Goal: Task Accomplishment & Management: Complete application form

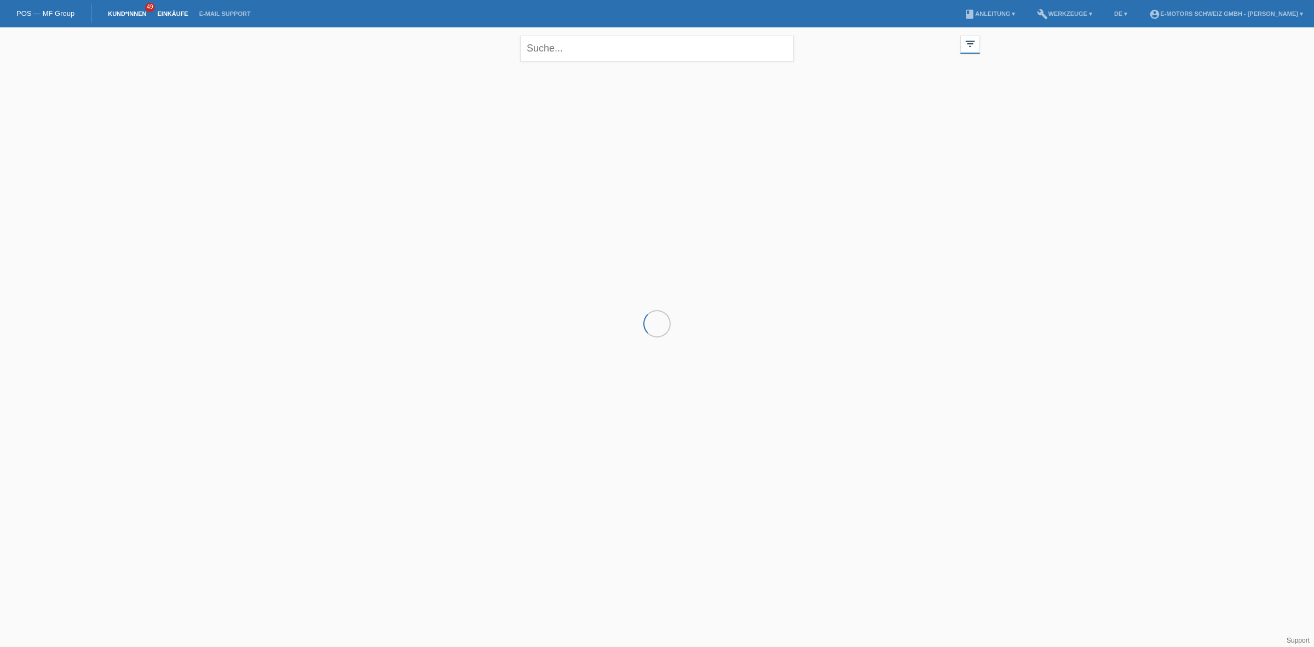
click at [167, 10] on link "Einkäufe" at bounding box center [173, 13] width 42 height 7
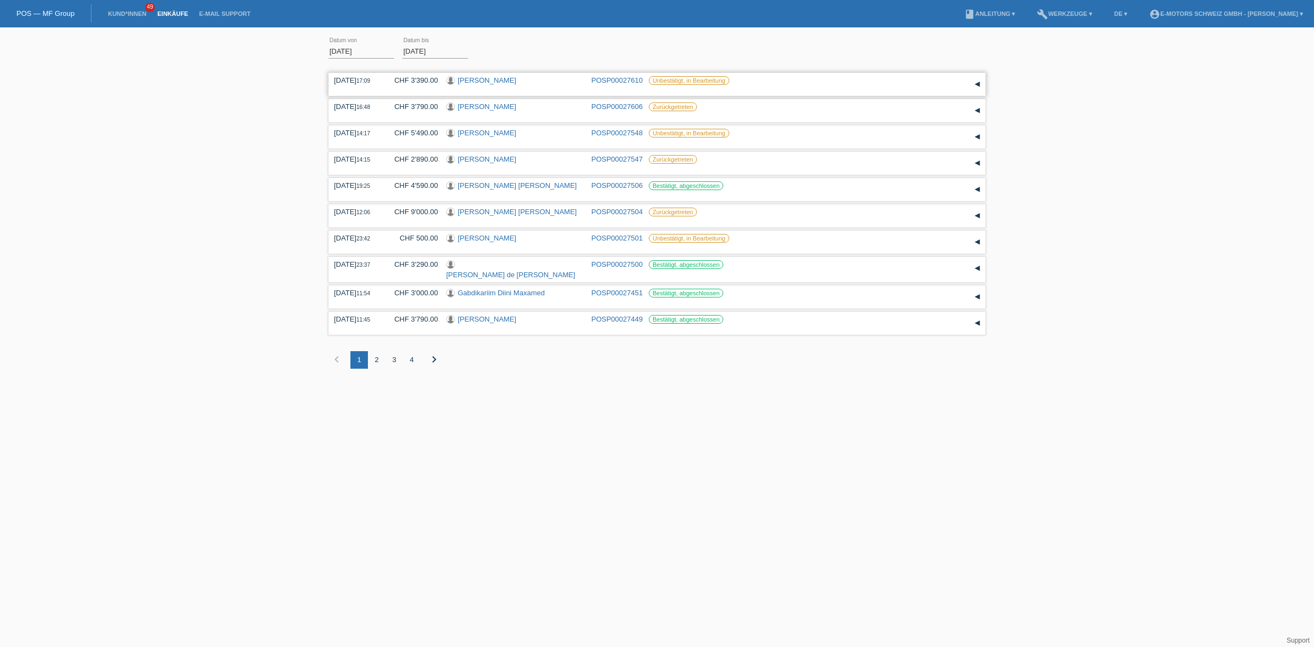
click at [471, 83] on link "Fatma Yesil" at bounding box center [487, 80] width 59 height 8
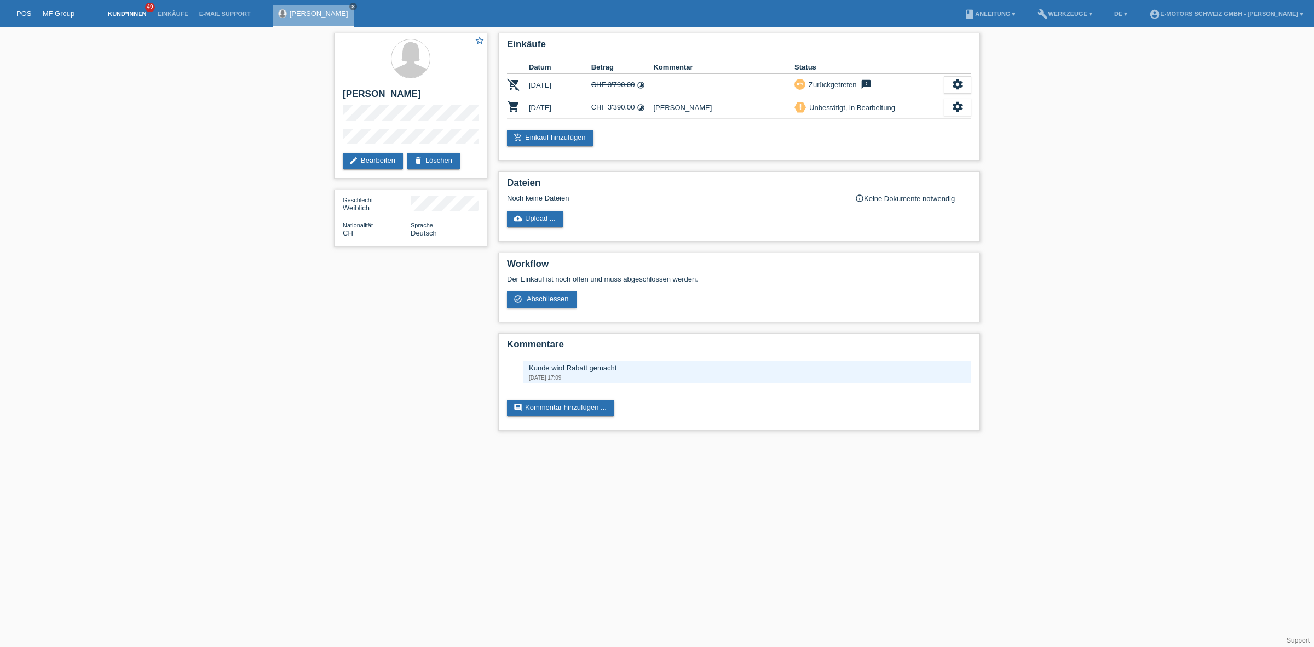
click at [138, 11] on link "Kund*innen" at bounding box center [126, 13] width 49 height 7
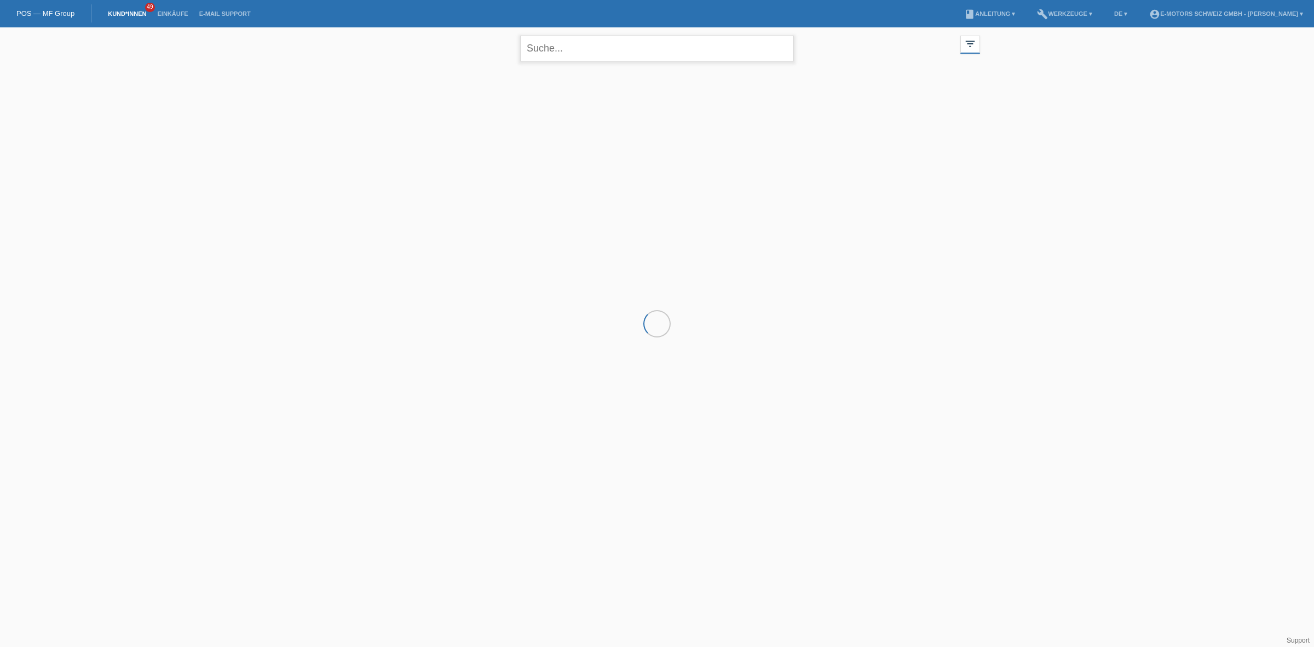
click at [583, 57] on input "text" at bounding box center [657, 49] width 274 height 26
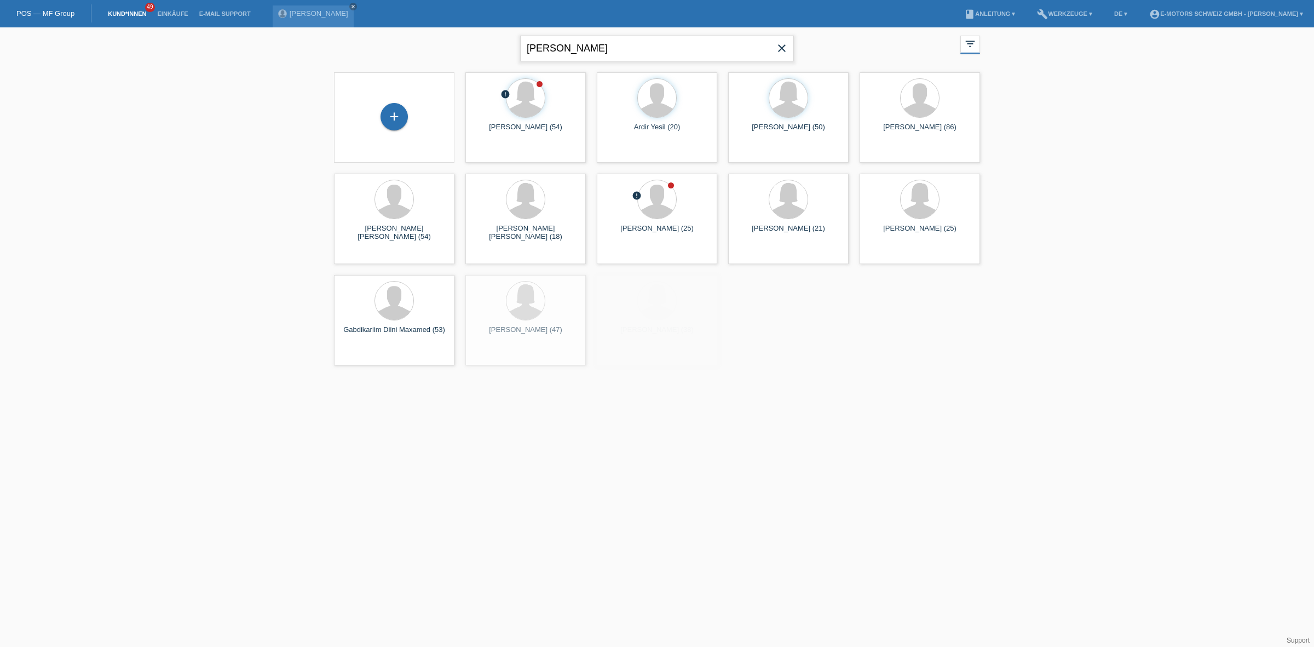
type input "[PERSON_NAME]"
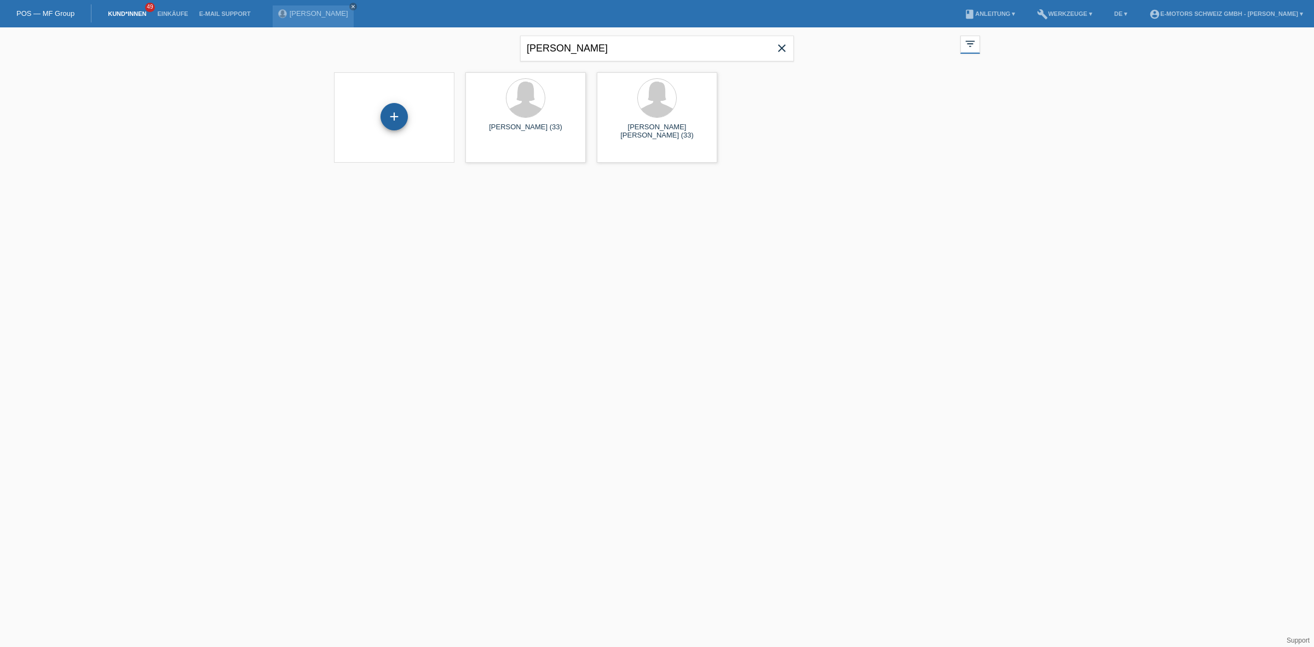
click at [393, 118] on div "+" at bounding box center [393, 116] width 27 height 27
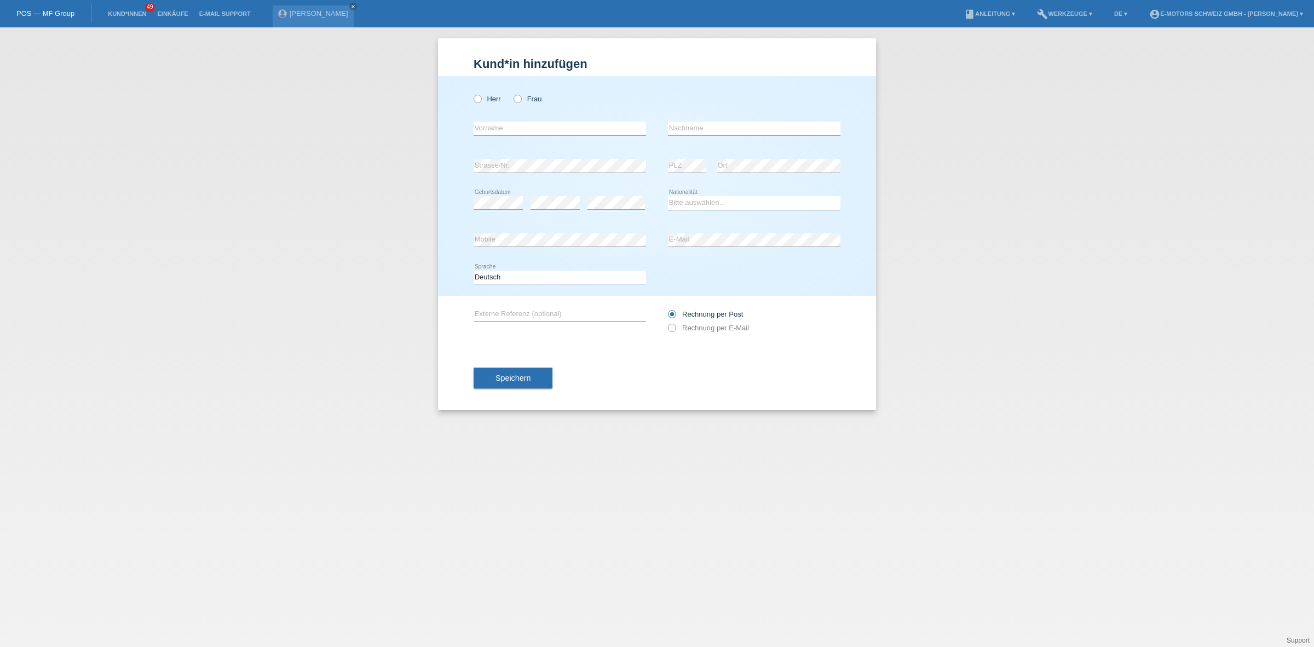
click at [492, 107] on div "Herr Frau" at bounding box center [560, 99] width 172 height 22
click at [490, 102] on label "Herr" at bounding box center [487, 99] width 27 height 8
click at [481, 102] on input "Herr" at bounding box center [477, 98] width 7 height 7
radio input "true"
click at [499, 122] on input "text" at bounding box center [560, 129] width 172 height 14
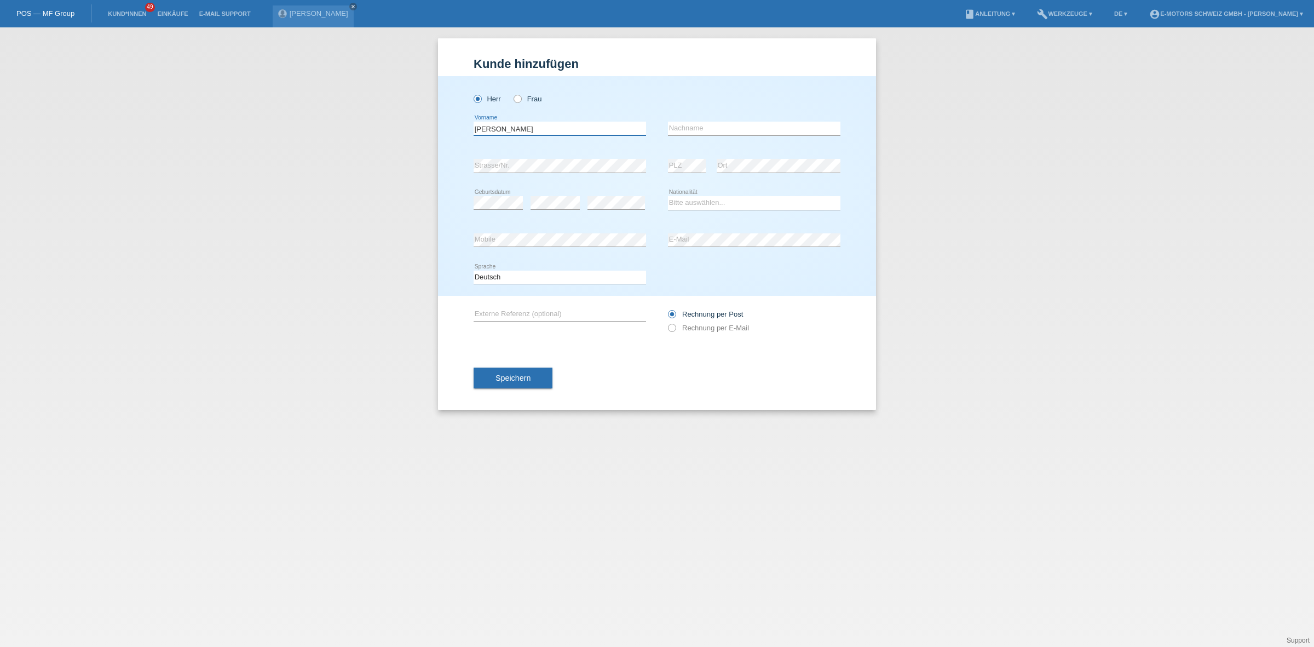
type input "[PERSON_NAME]"
click at [726, 198] on select "Bitte auswählen... Schweiz Deutschland Liechtenstein Österreich ------------ Af…" at bounding box center [754, 202] width 172 height 13
select select "CH"
click at [668, 196] on select "Bitte auswählen... Schweiz Deutschland Liechtenstein Österreich ------------ Af…" at bounding box center [754, 202] width 172 height 13
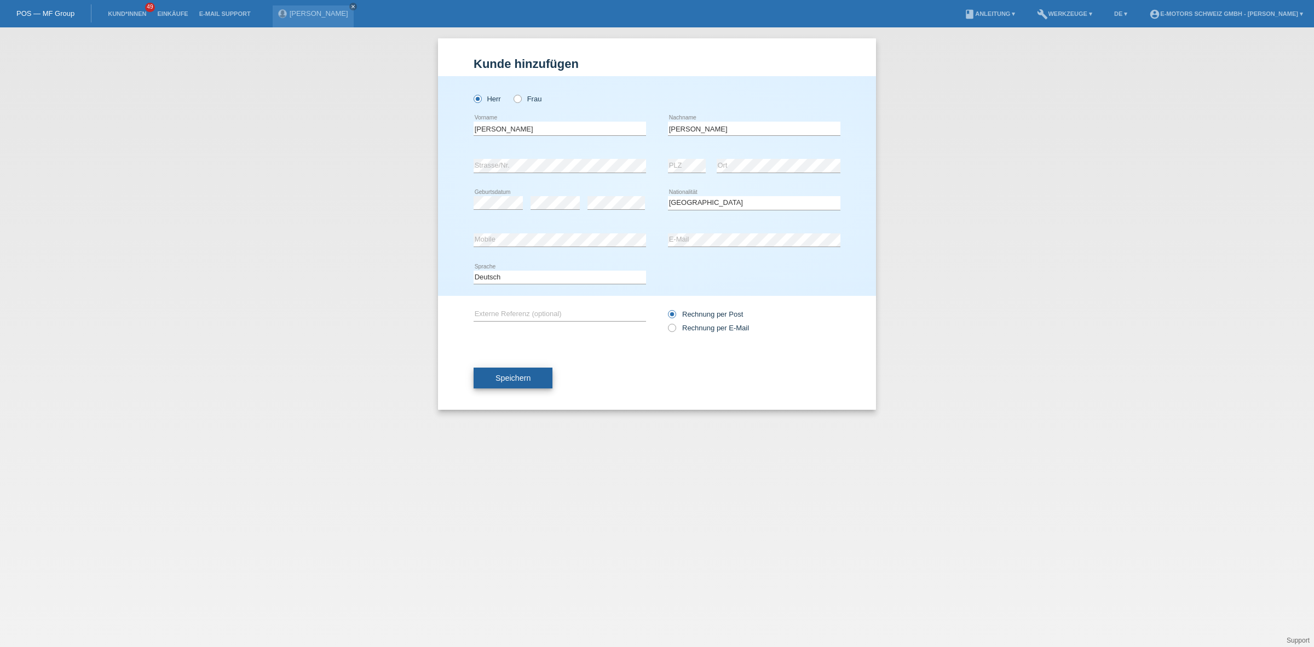
click at [513, 373] on span "Speichern" at bounding box center [512, 377] width 35 height 9
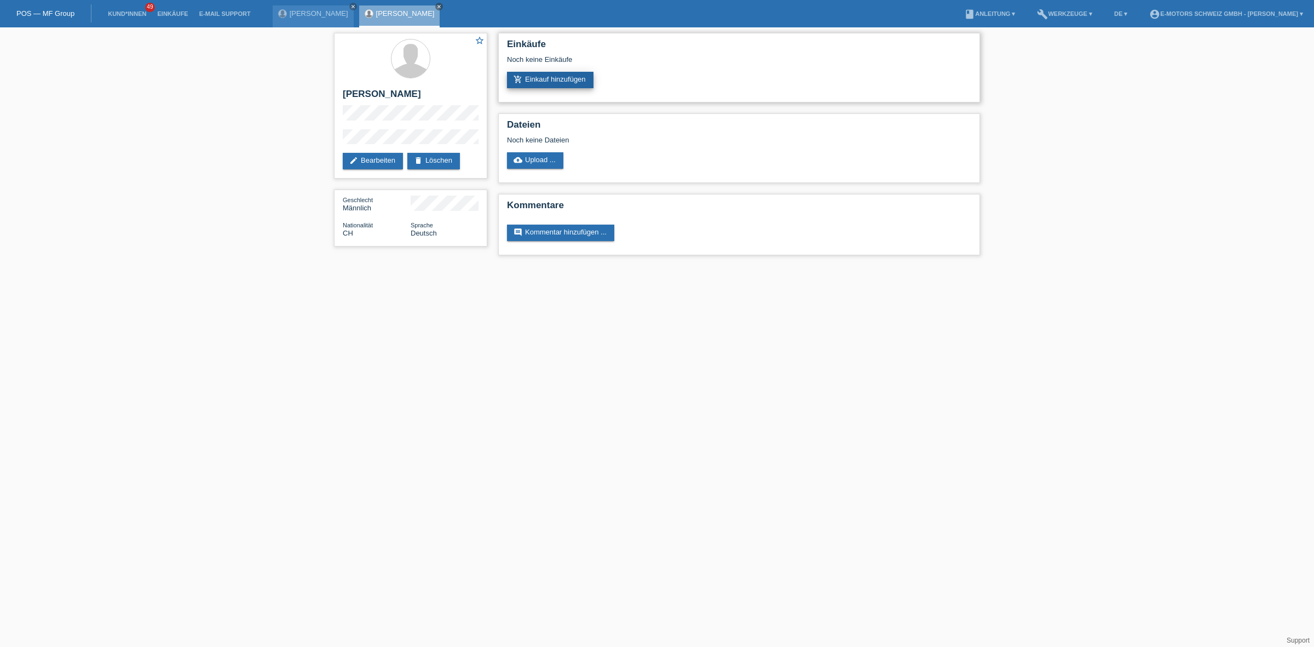
click at [532, 83] on link "add_shopping_cart Einkauf hinzufügen" at bounding box center [550, 80] width 86 height 16
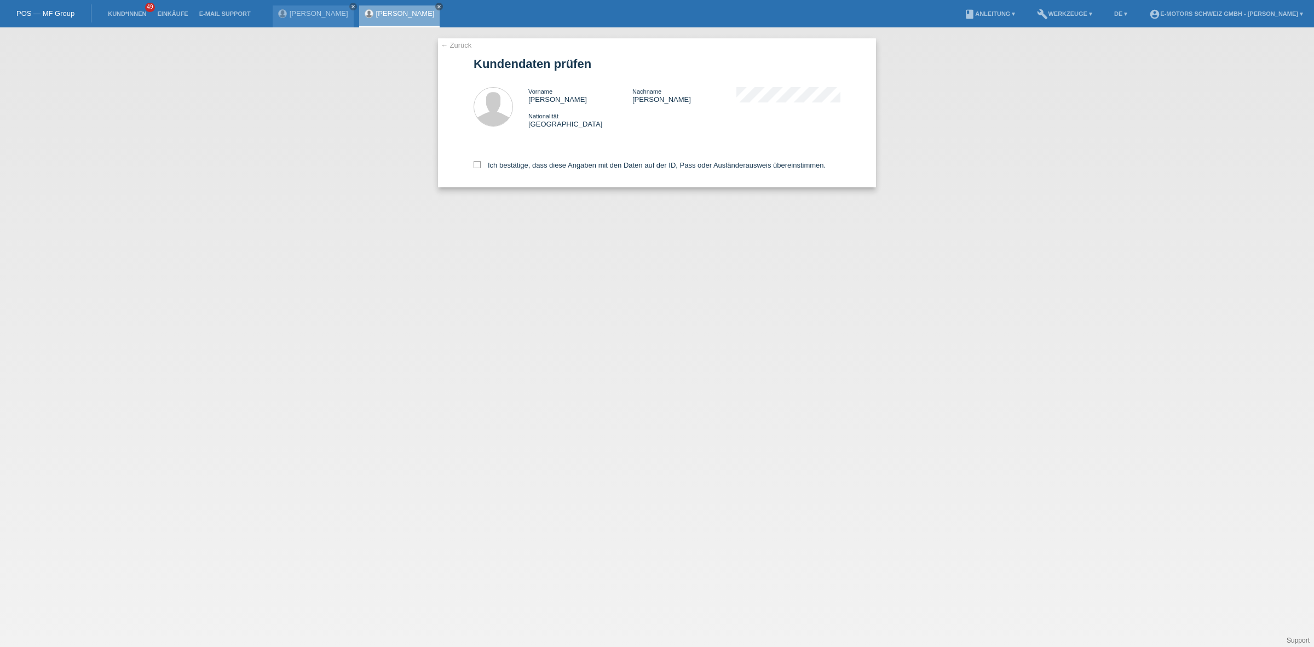
click at [537, 171] on div "Ich bestätige, dass diese Angaben mit den Daten auf der ID, Pass oder Ausländer…" at bounding box center [657, 163] width 367 height 48
click at [542, 163] on label "Ich bestätige, dass diese Angaben mit den Daten auf der ID, Pass oder Ausländer…" at bounding box center [650, 165] width 352 height 8
click at [481, 163] on input "Ich bestätige, dass diese Angaben mit den Daten auf der ID, Pass oder Ausländer…" at bounding box center [477, 164] width 7 height 7
checkbox input "true"
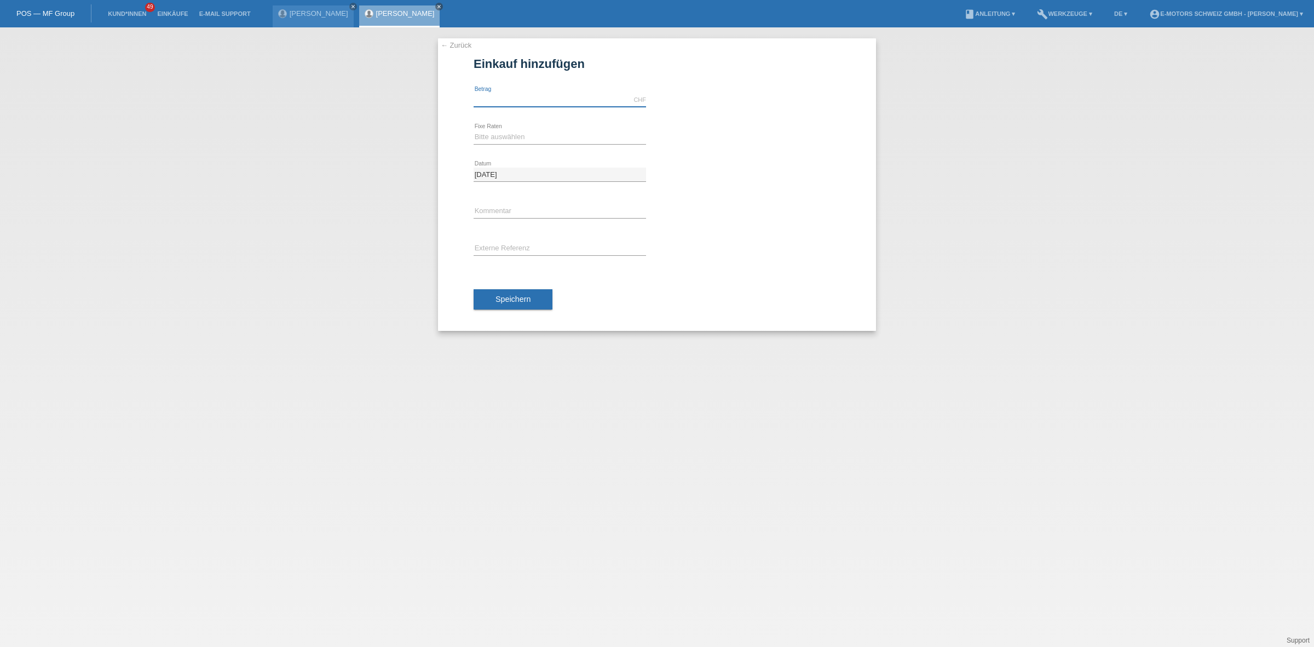
click at [546, 99] on input "text" at bounding box center [560, 100] width 172 height 14
type input "3790.00"
drag, startPoint x: 537, startPoint y: 133, endPoint x: 523, endPoint y: 141, distance: 16.0
click at [537, 133] on select "Bitte auswählen 12 Raten 24 Raten 36 Raten 48 Raten" at bounding box center [560, 136] width 172 height 13
select select "214"
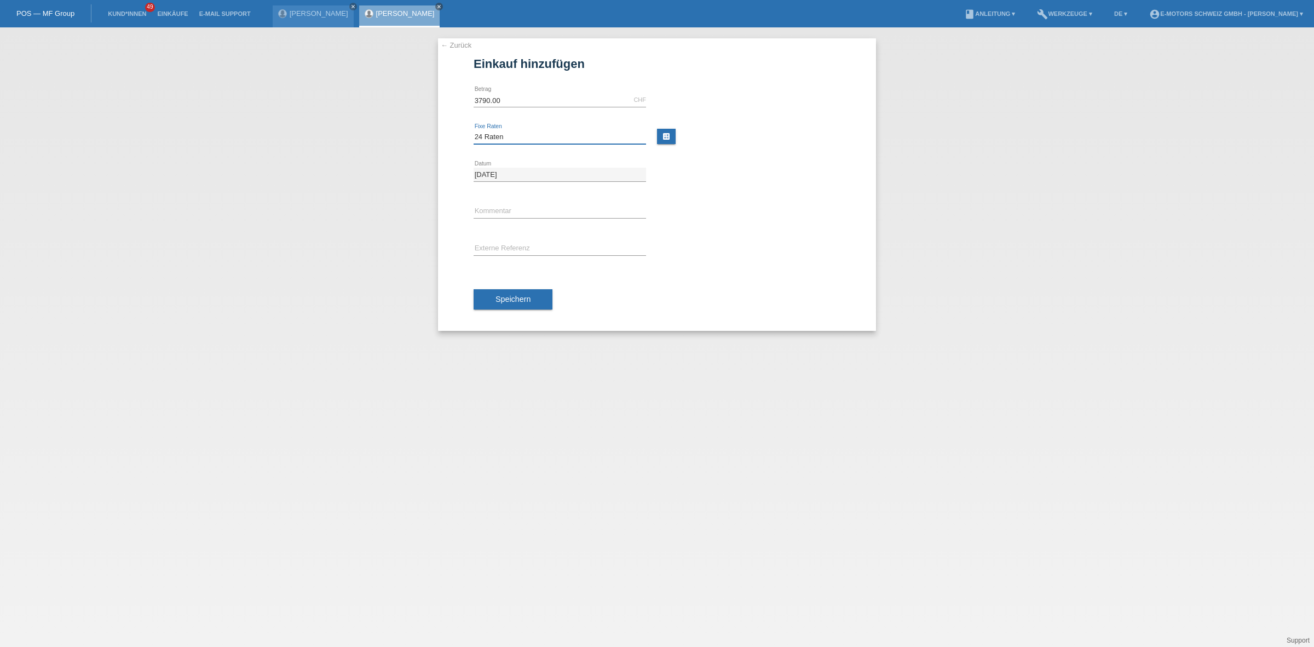
click at [474, 130] on select "Bitte auswählen 12 Raten 24 Raten 36 Raten 48 Raten" at bounding box center [560, 136] width 172 height 13
click at [499, 220] on div "error Kommentar" at bounding box center [560, 211] width 172 height 37
click at [512, 211] on input "text" at bounding box center [560, 212] width 172 height 14
type input "KENAN"
click at [537, 304] on button "Speichern" at bounding box center [513, 299] width 79 height 21
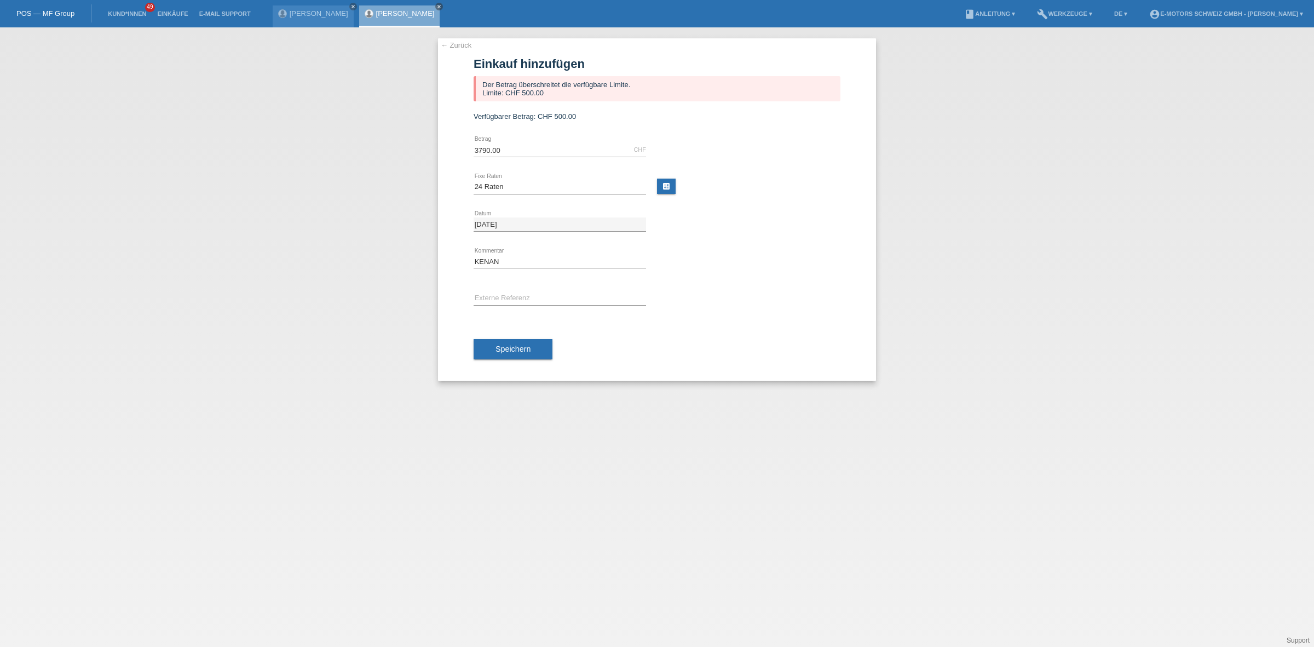
click at [376, 16] on link "[PERSON_NAME]" at bounding box center [405, 13] width 59 height 8
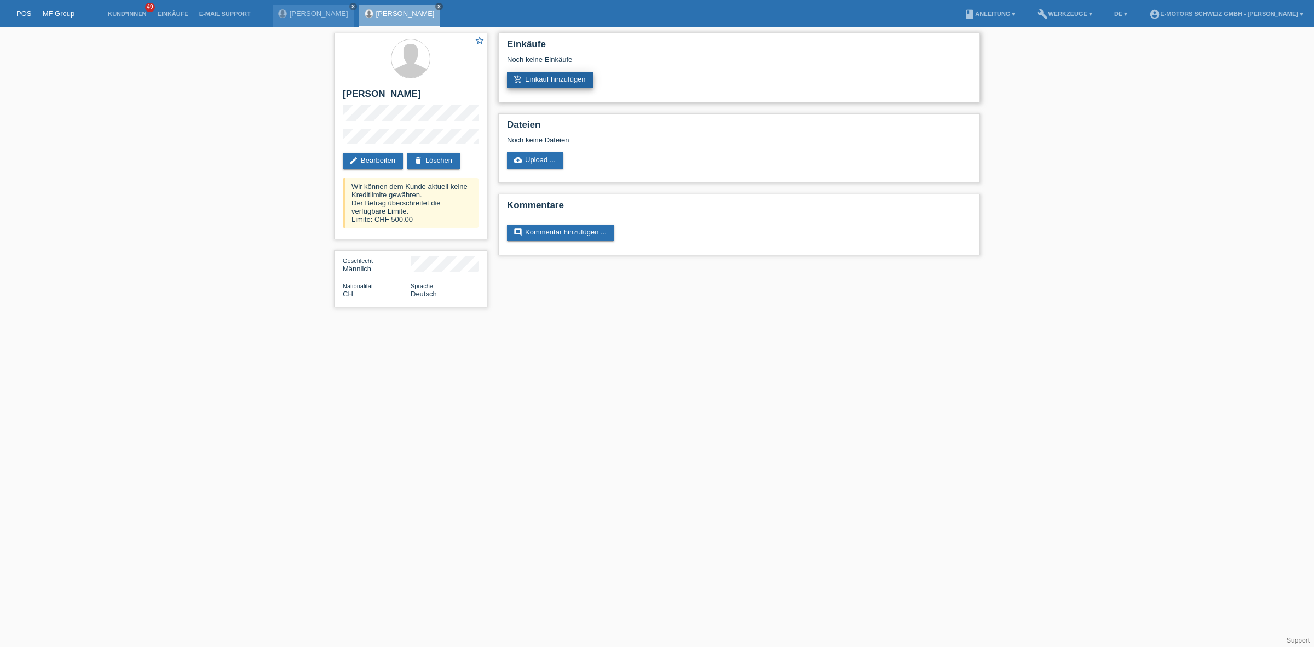
click at [521, 80] on icon "add_shopping_cart" at bounding box center [517, 79] width 9 height 9
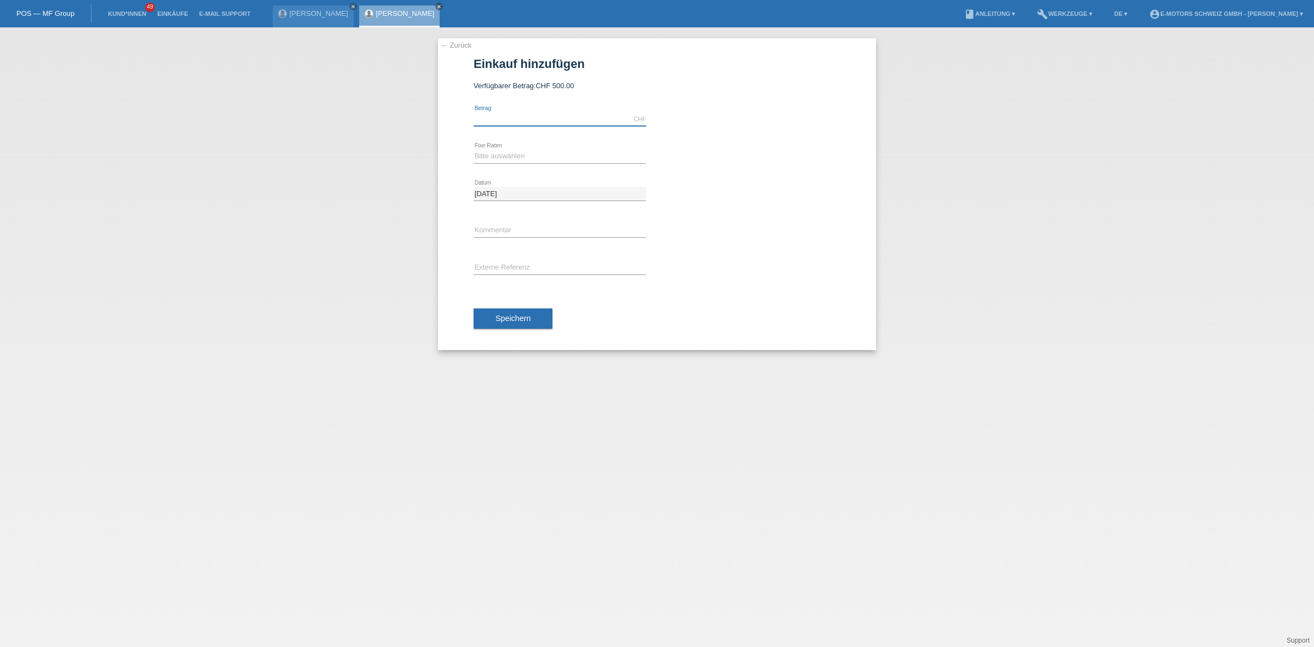
click at [540, 122] on input "text" at bounding box center [560, 119] width 172 height 14
type input "3790.00"
drag, startPoint x: 528, startPoint y: 154, endPoint x: 521, endPoint y: 159, distance: 8.7
click at [528, 154] on select "Bitte auswählen 12 Raten 24 Raten 36 Raten 48 Raten" at bounding box center [560, 155] width 172 height 13
select select "214"
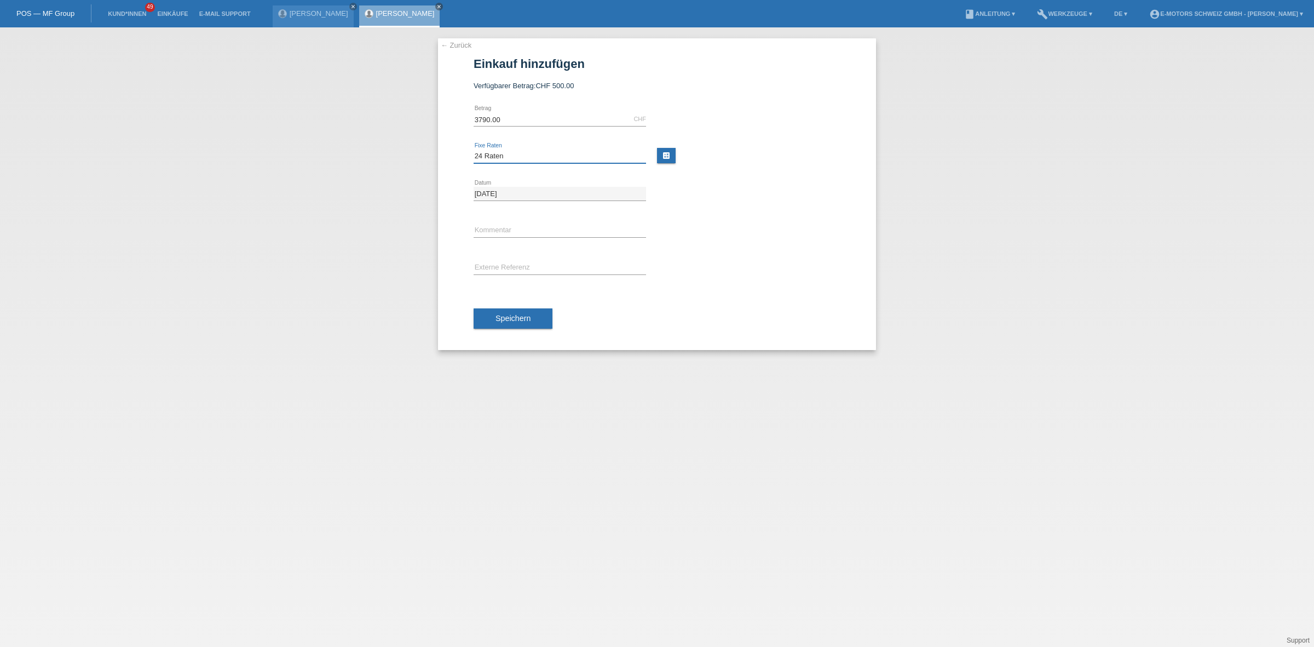
click at [474, 149] on select "Bitte auswählen 12 Raten 24 Raten 36 Raten 48 Raten" at bounding box center [560, 155] width 172 height 13
click at [501, 315] on span "Speichern" at bounding box center [512, 318] width 35 height 9
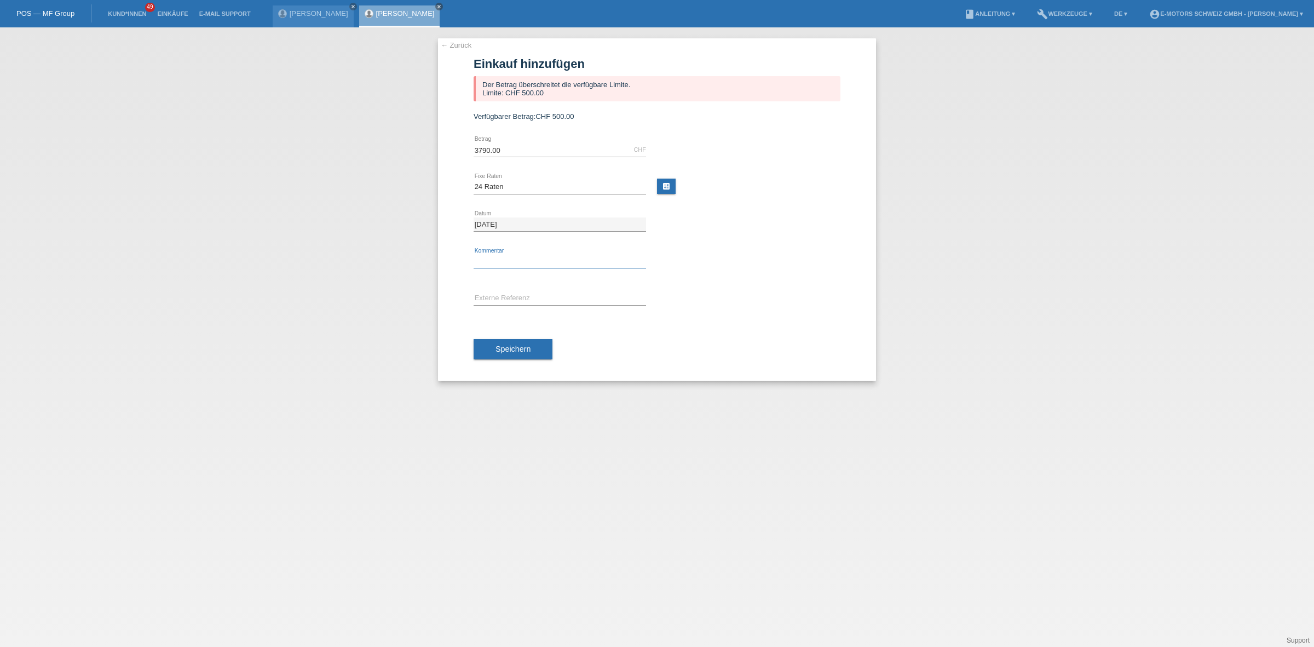
click at [512, 256] on input "text" at bounding box center [560, 262] width 172 height 14
type input "KENAN"
click at [513, 347] on span "Speichern" at bounding box center [512, 348] width 35 height 9
drag, startPoint x: 477, startPoint y: 143, endPoint x: 405, endPoint y: 143, distance: 72.3
click at [405, 143] on div "← Zurück Einkauf hinzufügen Der Betrag überschreitet die verfügbare Limite. Lim…" at bounding box center [657, 336] width 1314 height 619
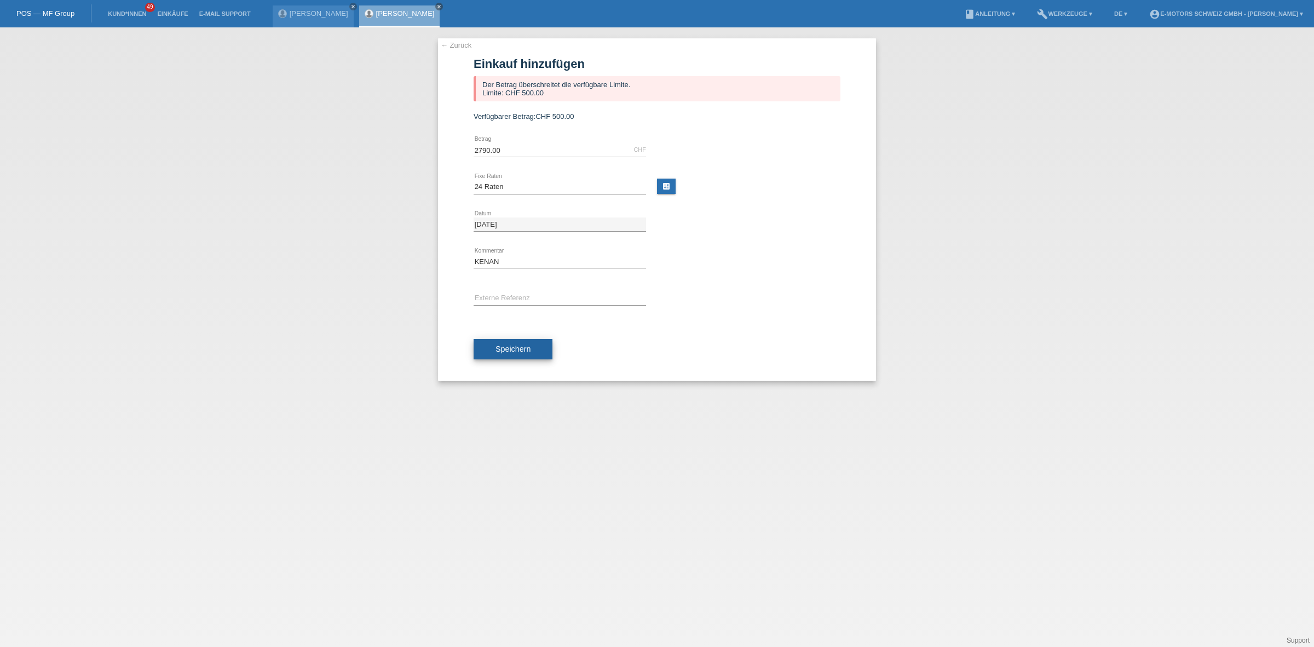
click at [506, 347] on span "Speichern" at bounding box center [512, 348] width 35 height 9
click at [546, 138] on div "2790.00 CHF error Betrag" at bounding box center [560, 149] width 172 height 37
drag, startPoint x: 540, startPoint y: 152, endPoint x: 431, endPoint y: 145, distance: 109.1
click at [431, 145] on div "← Zurück Einkauf hinzufügen Der Betrag überschreitet die verfügbare Limite. Lim…" at bounding box center [657, 336] width 1314 height 619
type input "500.00"
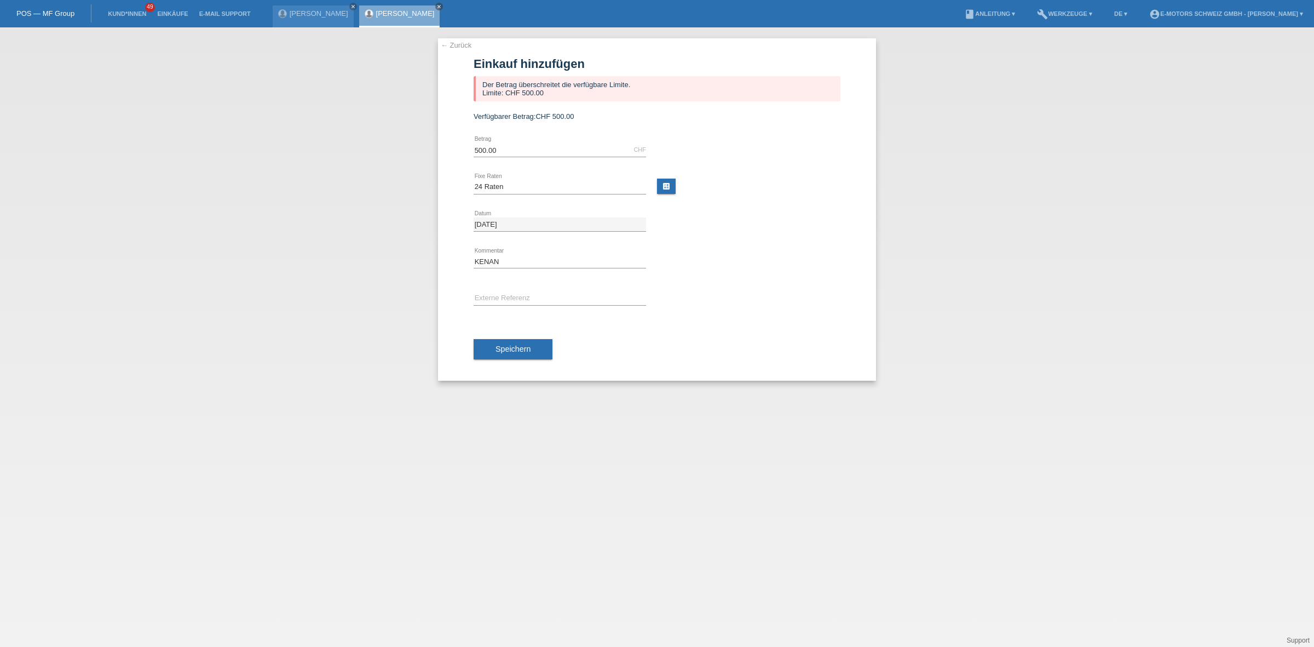
drag, startPoint x: 429, startPoint y: 187, endPoint x: 436, endPoint y: 189, distance: 8.1
click at [429, 187] on div "← Zurück Einkauf hinzufügen Der Betrag überschreitet die verfügbare Limite. Lim…" at bounding box center [657, 336] width 1314 height 619
click at [516, 347] on span "Speichern" at bounding box center [512, 348] width 35 height 9
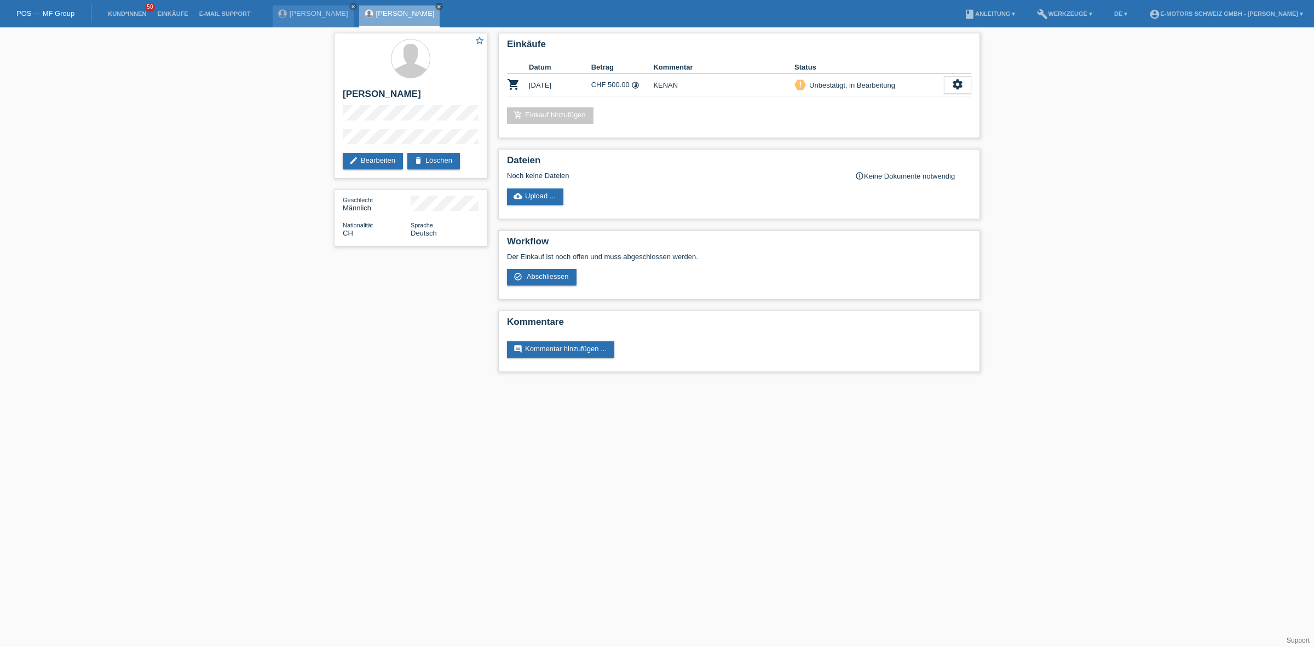
click at [118, 12] on link "Kund*innen" at bounding box center [126, 13] width 49 height 7
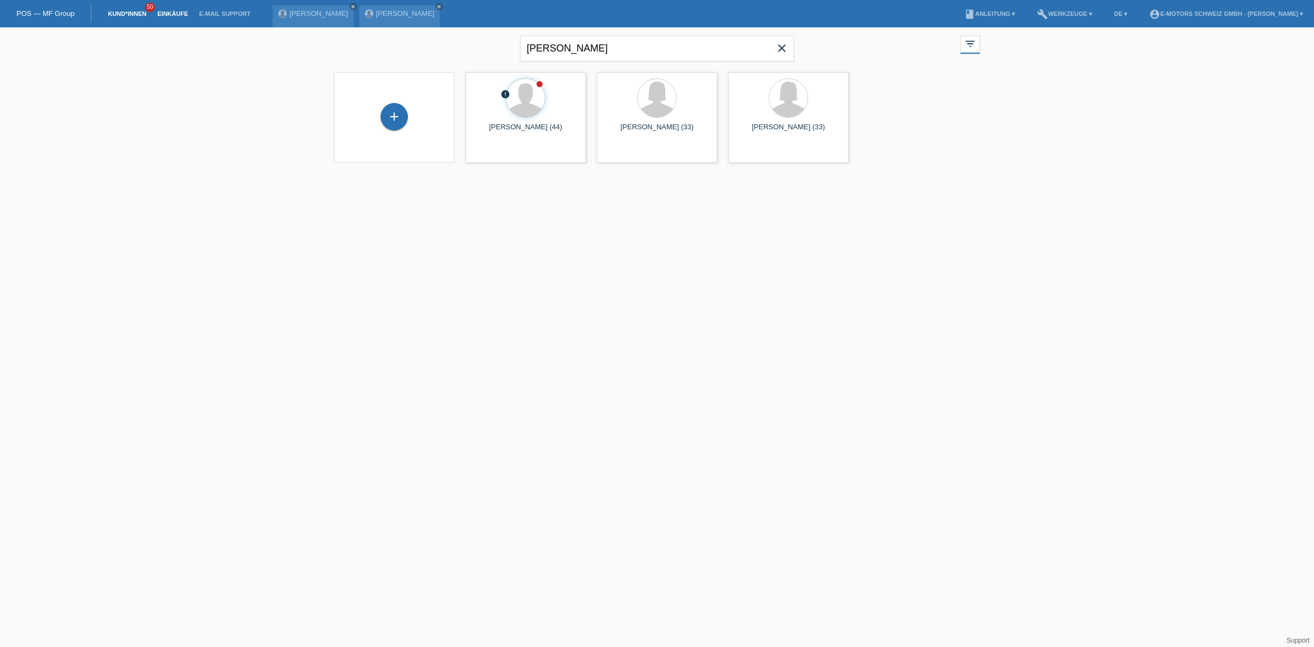
click at [176, 12] on link "Einkäufe" at bounding box center [173, 13] width 42 height 7
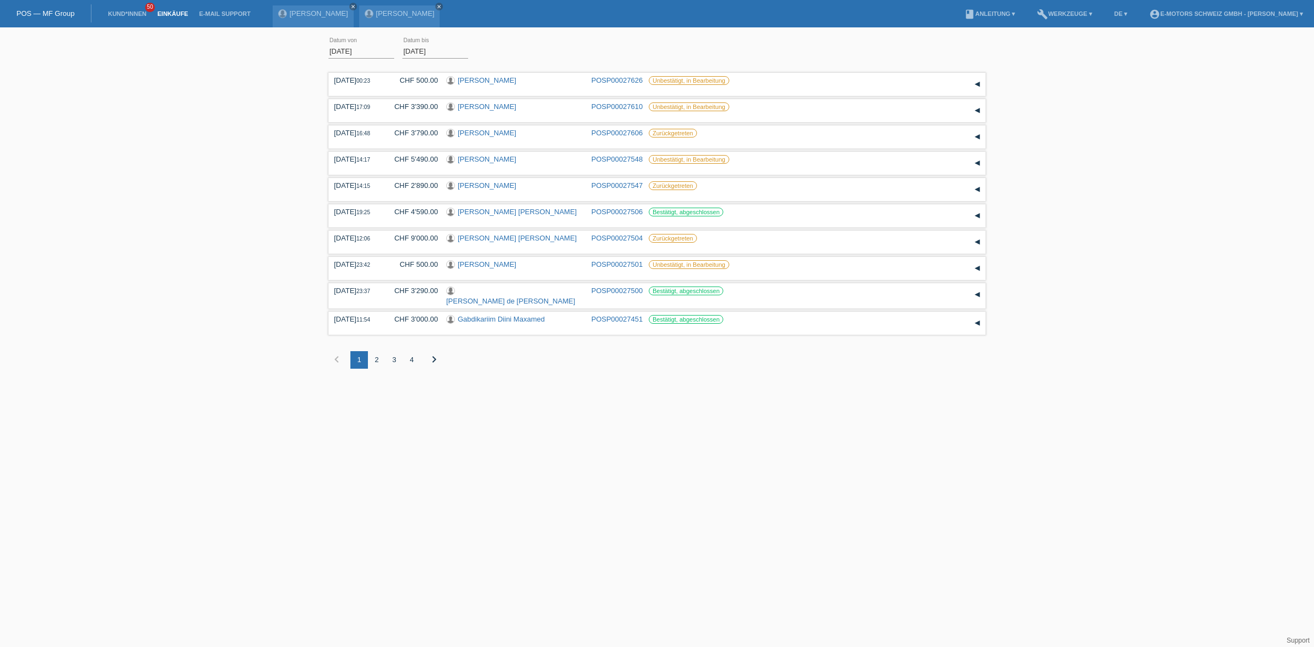
drag, startPoint x: 663, startPoint y: 542, endPoint x: 720, endPoint y: 586, distance: 71.4
click at [663, 385] on html "POS — MF Group Kund*innen 50 Einkäufe E-Mail Support [PERSON_NAME] close close" at bounding box center [657, 192] width 1314 height 385
